Goal: Find specific page/section: Find specific page/section

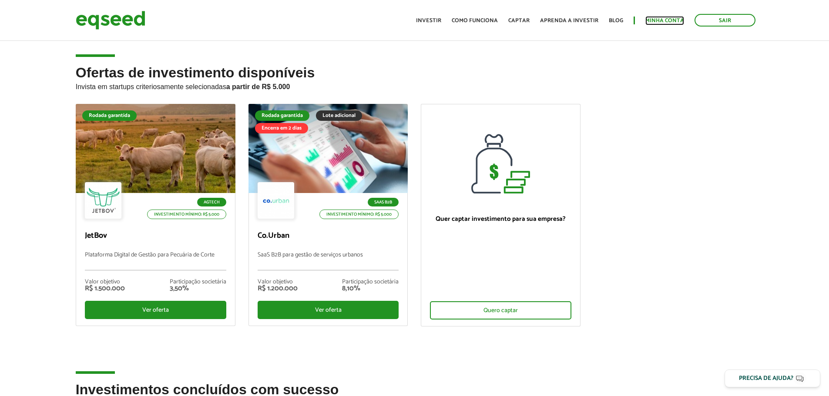
click at [656, 18] on link "Minha conta" at bounding box center [664, 21] width 39 height 6
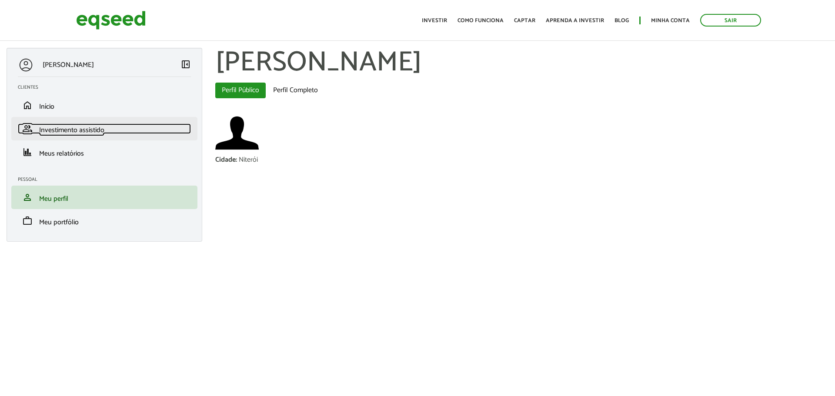
click at [73, 130] on span "Investimento assistido" at bounding box center [71, 130] width 65 height 12
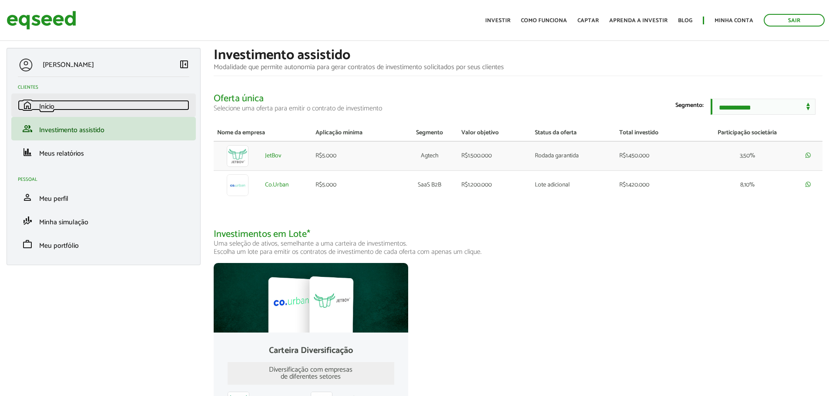
click at [48, 107] on span "Início" at bounding box center [46, 107] width 15 height 12
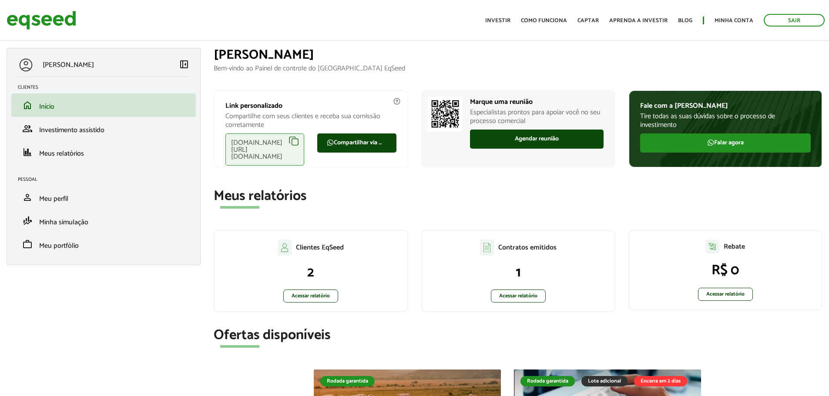
click at [549, 263] on div "Contratos emitidos 1 Acessar relatório" at bounding box center [518, 271] width 194 height 82
click at [531, 292] on link "Acessar relatório" at bounding box center [518, 296] width 55 height 13
